Goal: Find contact information: Find contact information

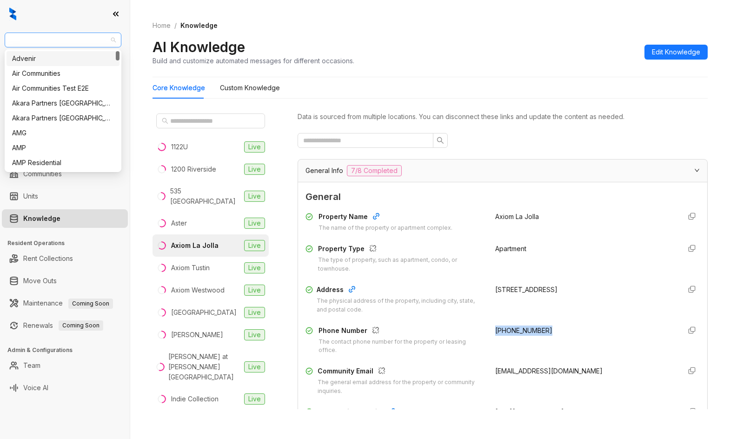
click at [81, 41] on span "Raintree Partners" at bounding box center [63, 40] width 106 height 14
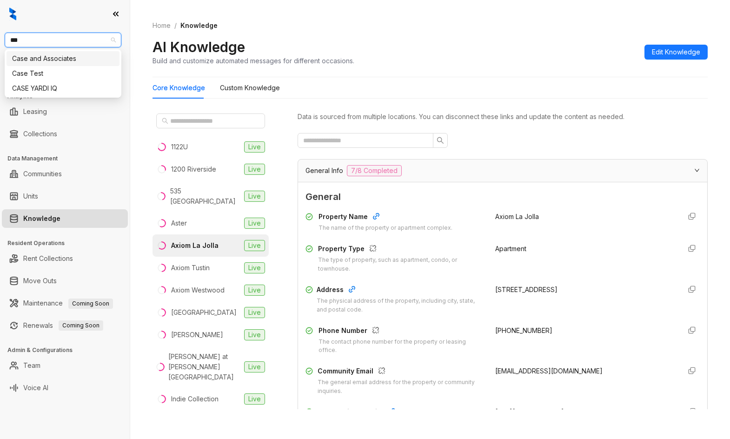
type input "****"
click at [79, 60] on div "Case and Associates" at bounding box center [63, 58] width 102 height 10
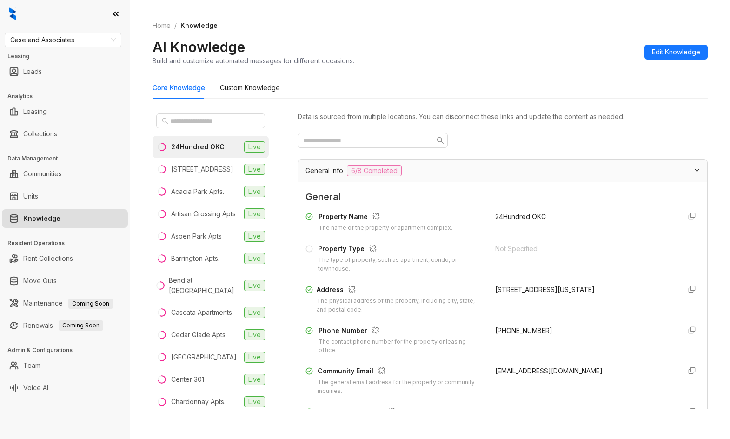
click at [495, 331] on span "+14052527400" at bounding box center [523, 330] width 57 height 8
drag, startPoint x: 489, startPoint y: 331, endPoint x: 567, endPoint y: 337, distance: 78.3
click at [567, 337] on div "+14052527400" at bounding box center [584, 340] width 179 height 30
copy span "+14052527400"
